Goal: Task Accomplishment & Management: Use online tool/utility

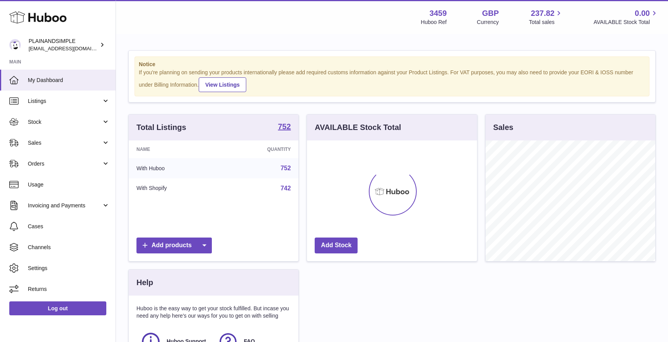
scroll to position [121, 170]
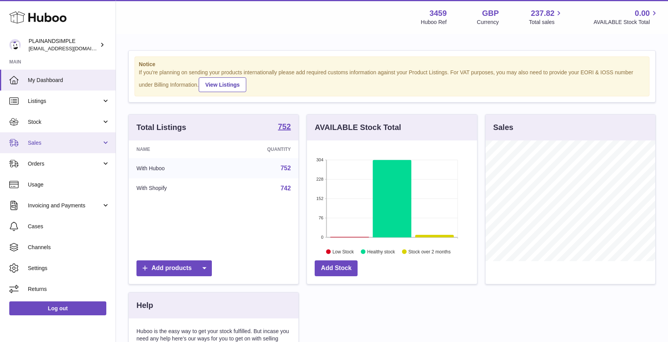
click at [59, 143] on span "Sales" at bounding box center [65, 142] width 74 height 7
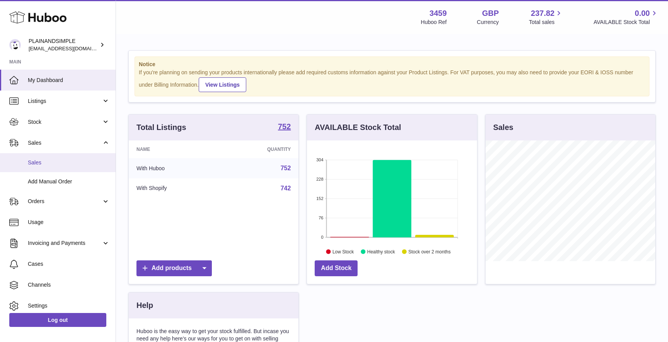
click at [41, 162] on span "Sales" at bounding box center [69, 162] width 82 height 7
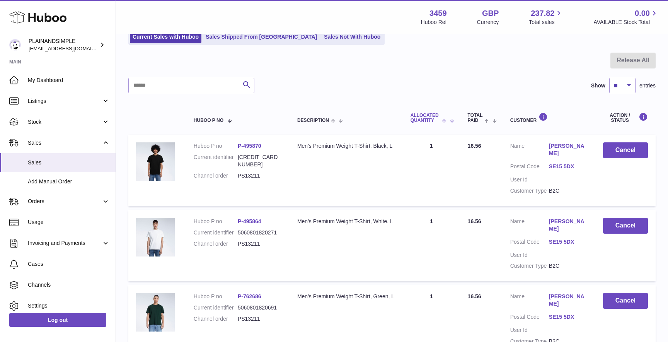
scroll to position [61, 0]
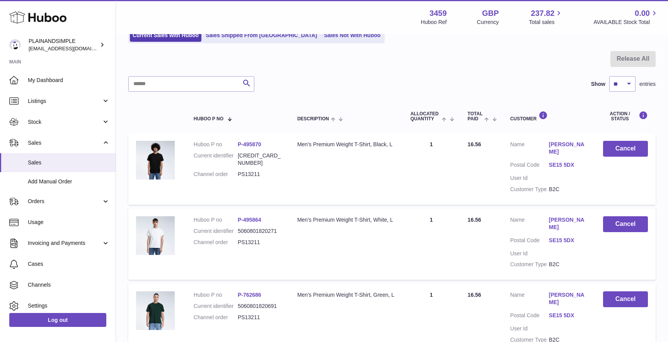
click at [253, 143] on link "P-495870" at bounding box center [250, 144] width 24 height 6
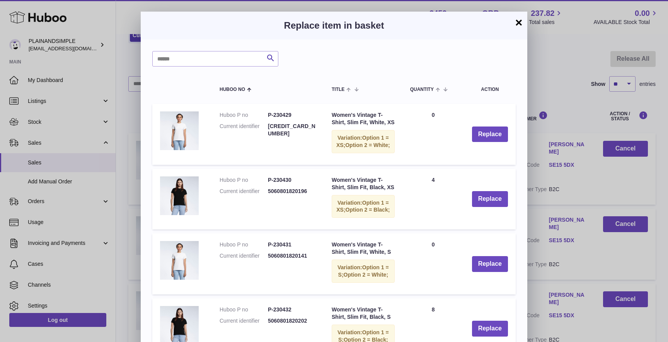
click at [518, 24] on button "×" at bounding box center [518, 22] width 9 height 9
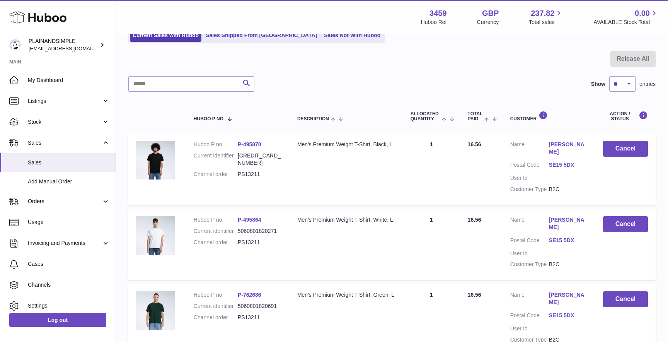
click at [247, 146] on link "P-495870" at bounding box center [250, 144] width 24 height 6
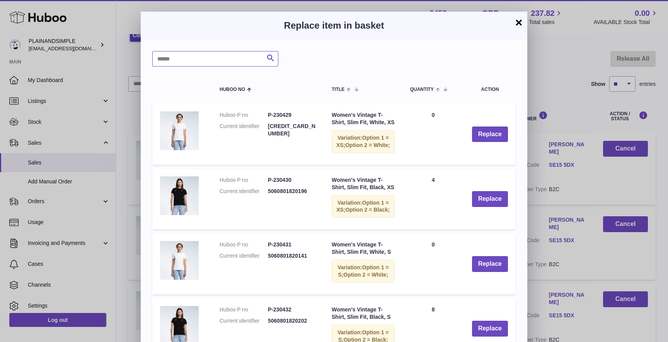
click at [190, 61] on input "text" at bounding box center [215, 58] width 126 height 15
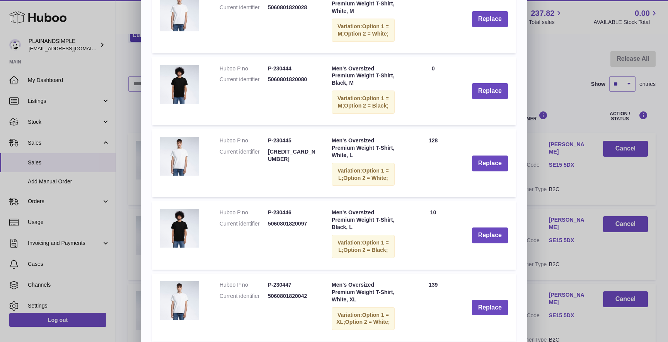
scroll to position [433, 0]
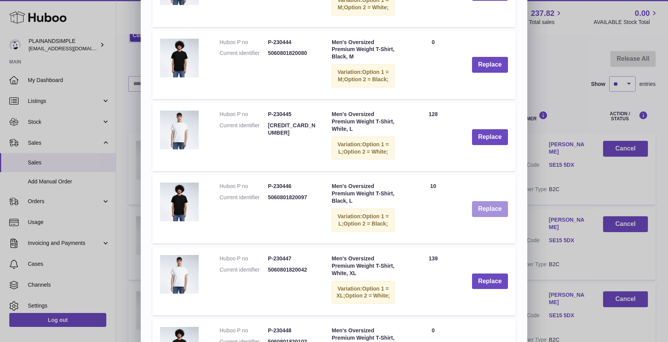
type input "*********"
click at [493, 217] on button "Replace" at bounding box center [490, 209] width 36 height 16
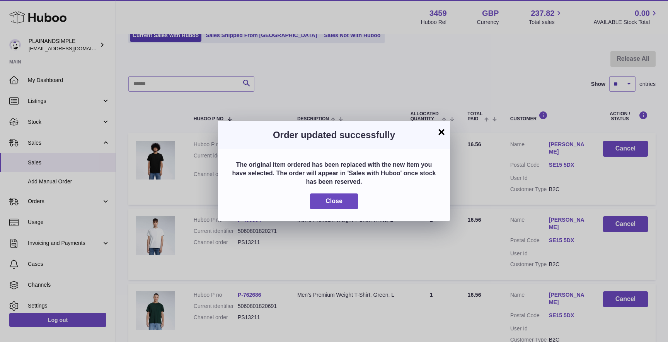
click at [443, 135] on button "×" at bounding box center [441, 131] width 9 height 9
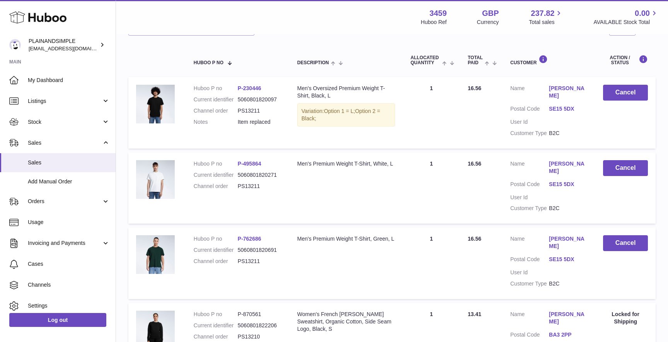
scroll to position [118, 0]
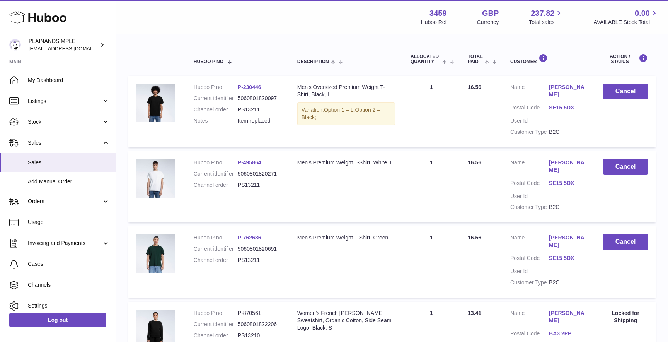
click at [248, 159] on link "P-495864" at bounding box center [250, 162] width 24 height 6
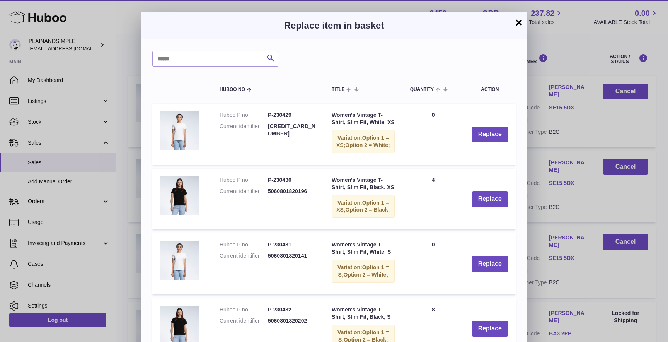
click at [522, 21] on button "×" at bounding box center [518, 22] width 9 height 9
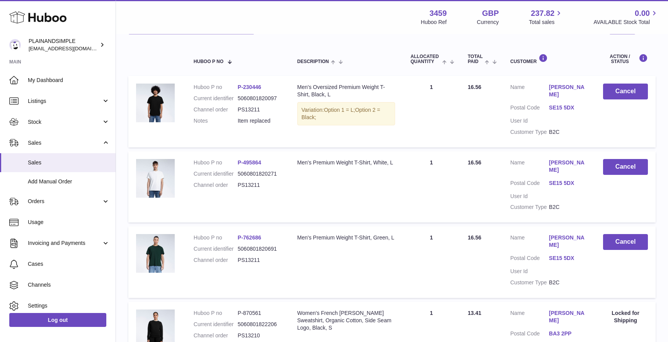
click at [247, 159] on link "P-495864" at bounding box center [250, 162] width 24 height 6
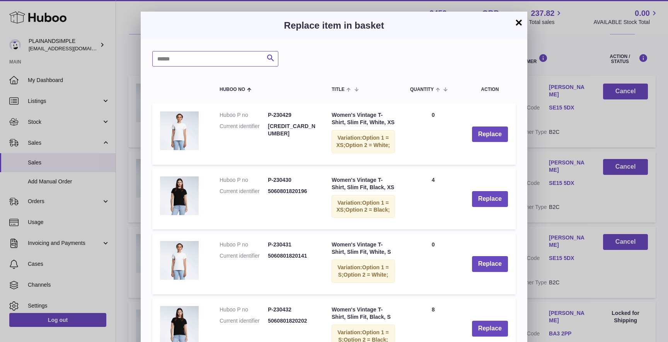
click at [201, 61] on input "text" at bounding box center [215, 58] width 126 height 15
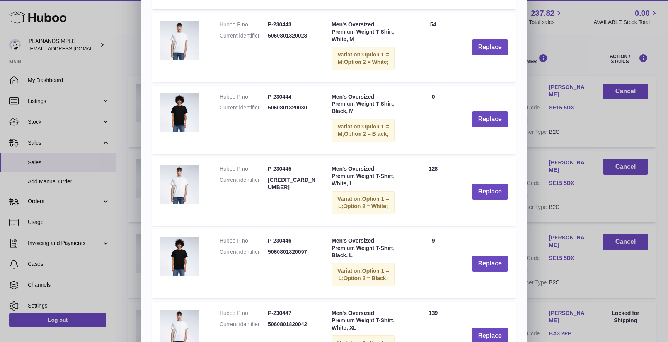
scroll to position [380, 0]
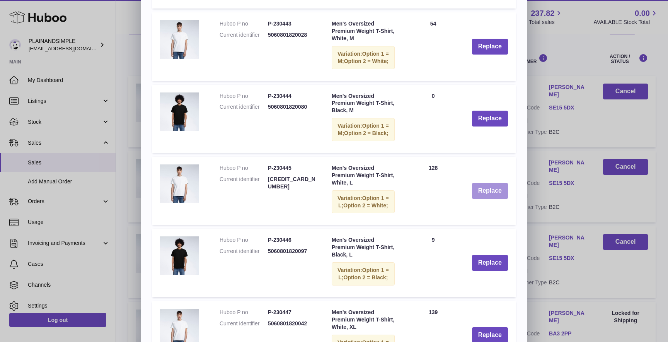
type input "*********"
click at [491, 199] on button "Replace" at bounding box center [490, 191] width 36 height 16
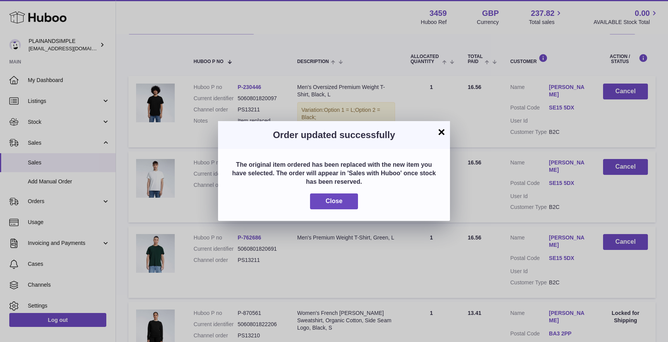
click at [440, 128] on button "×" at bounding box center [441, 131] width 9 height 9
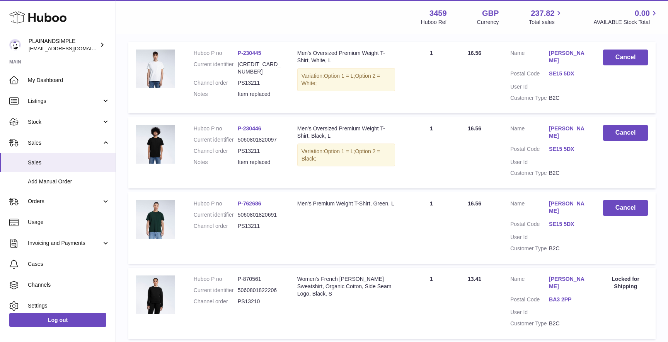
scroll to position [153, 0]
click at [240, 200] on link "P-762686" at bounding box center [250, 203] width 24 height 6
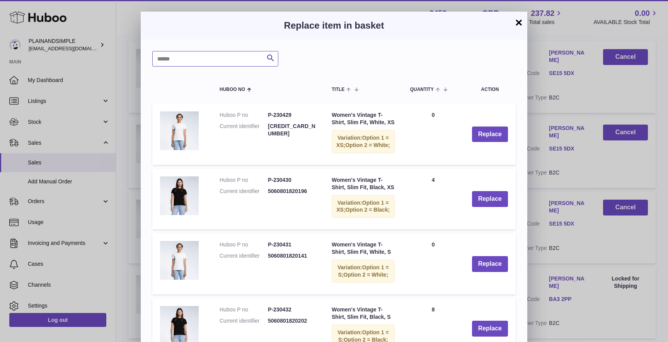
click at [200, 58] on input "text" at bounding box center [215, 58] width 126 height 15
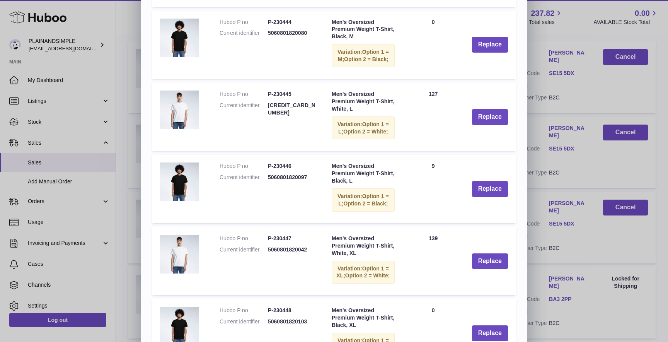
scroll to position [555, 0]
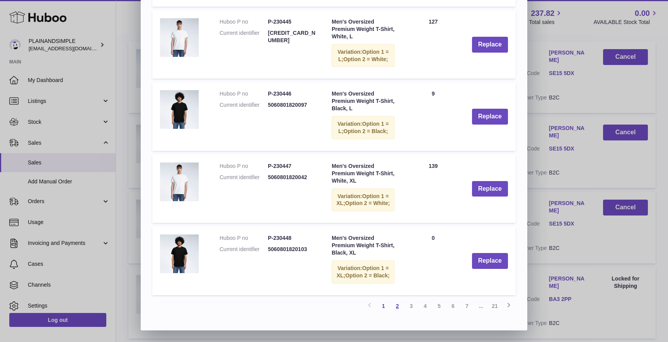
type input "*********"
click at [396, 307] on link "2" at bounding box center [398, 306] width 14 height 14
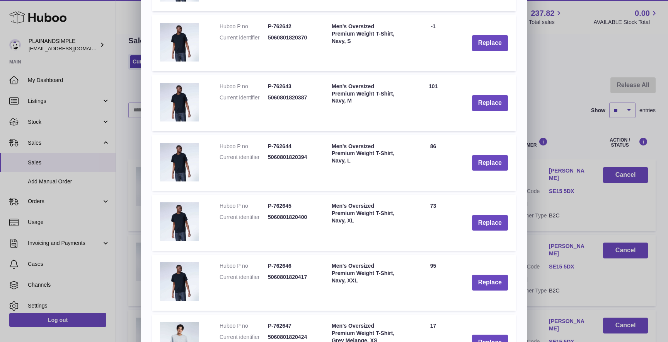
scroll to position [443, 0]
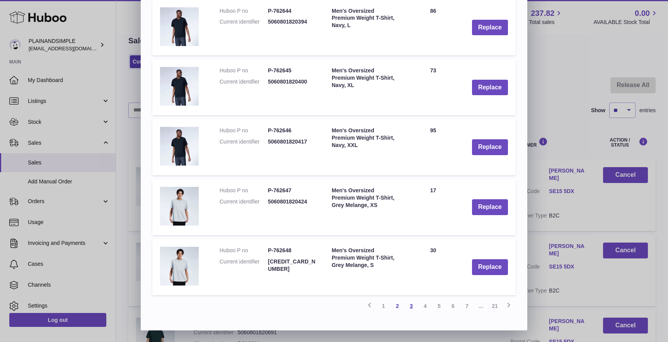
click at [408, 305] on link "3" at bounding box center [411, 306] width 14 height 14
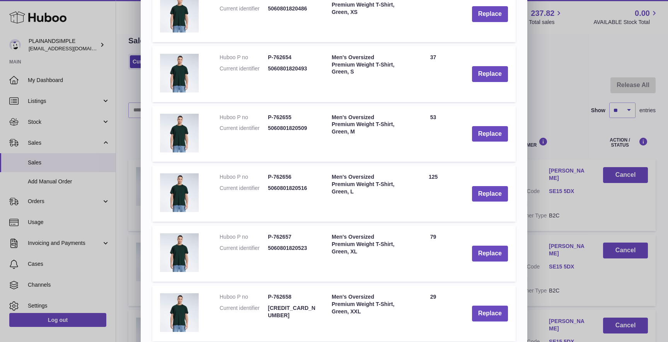
scroll to position [368, 0]
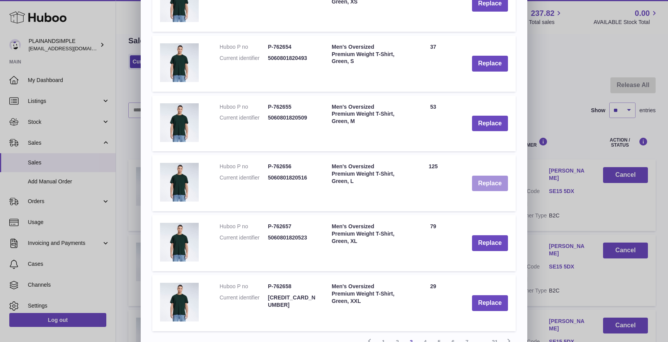
click at [487, 184] on button "Replace" at bounding box center [490, 184] width 36 height 16
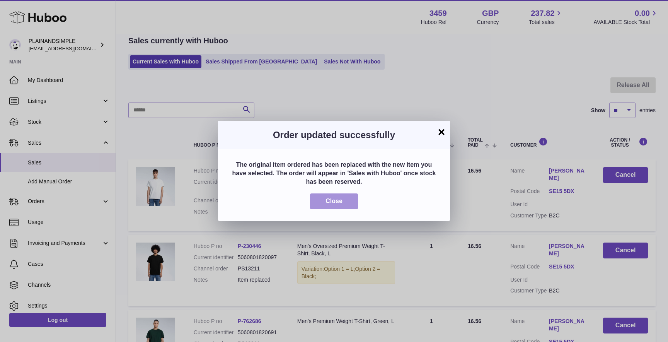
click at [336, 203] on span "Close" at bounding box center [334, 201] width 17 height 7
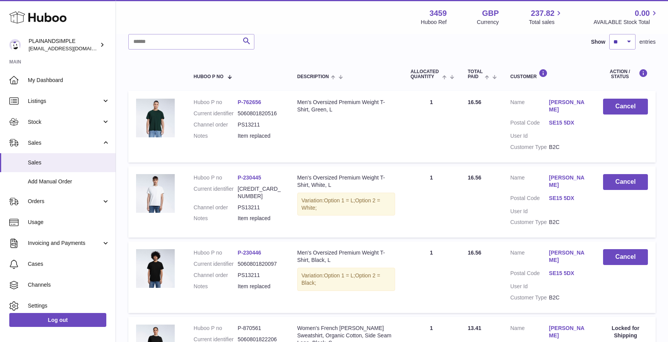
scroll to position [0, 0]
